Goal: Information Seeking & Learning: Learn about a topic

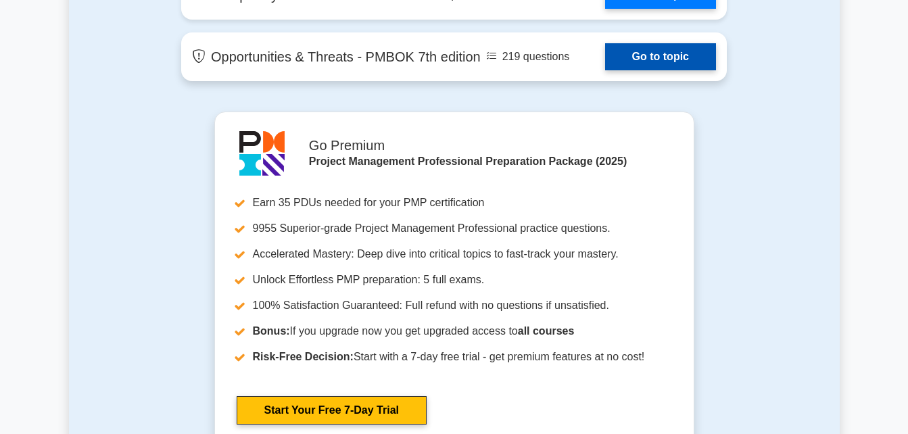
scroll to position [2975, 0]
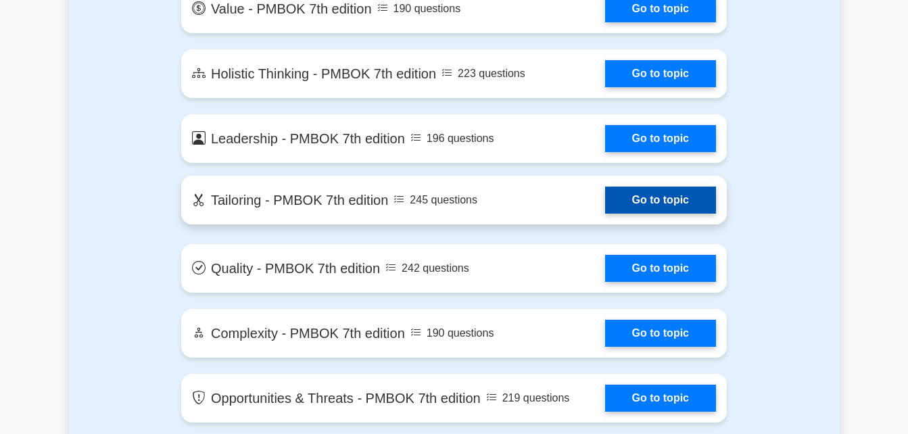
click at [667, 210] on link "Go to topic" at bounding box center [660, 200] width 111 height 27
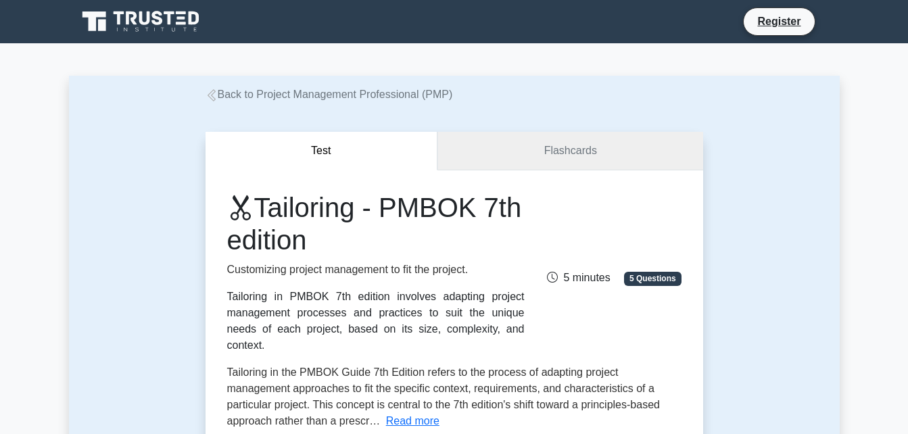
click at [525, 145] on link "Flashcards" at bounding box center [569, 151] width 265 height 39
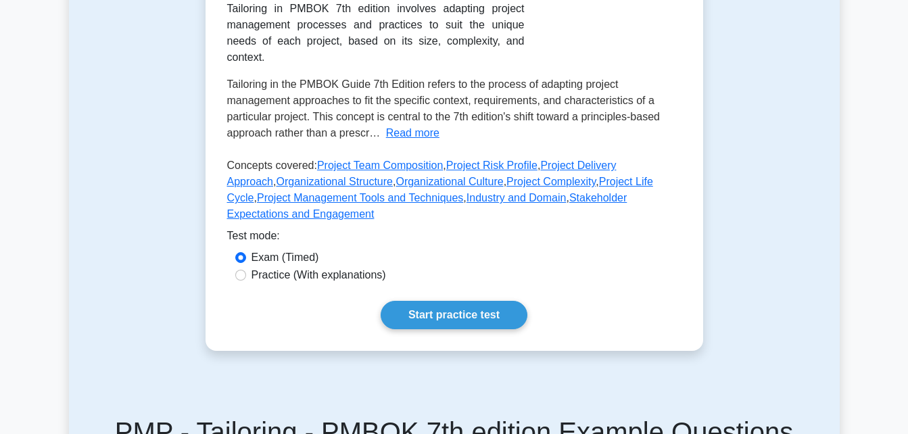
scroll to position [68, 0]
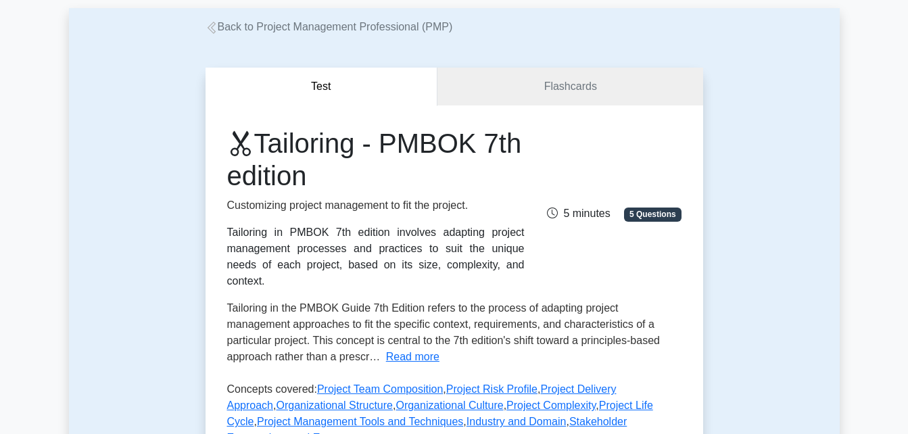
click at [216, 32] on icon at bounding box center [212, 28] width 12 height 12
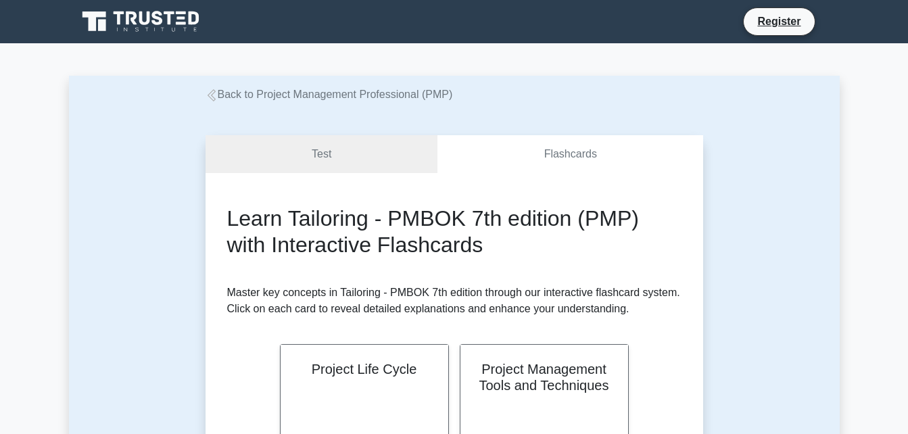
click at [220, 97] on link "Back to Project Management Professional (PMP)" at bounding box center [329, 94] width 247 height 11
